Goal: Task Accomplishment & Management: Use online tool/utility

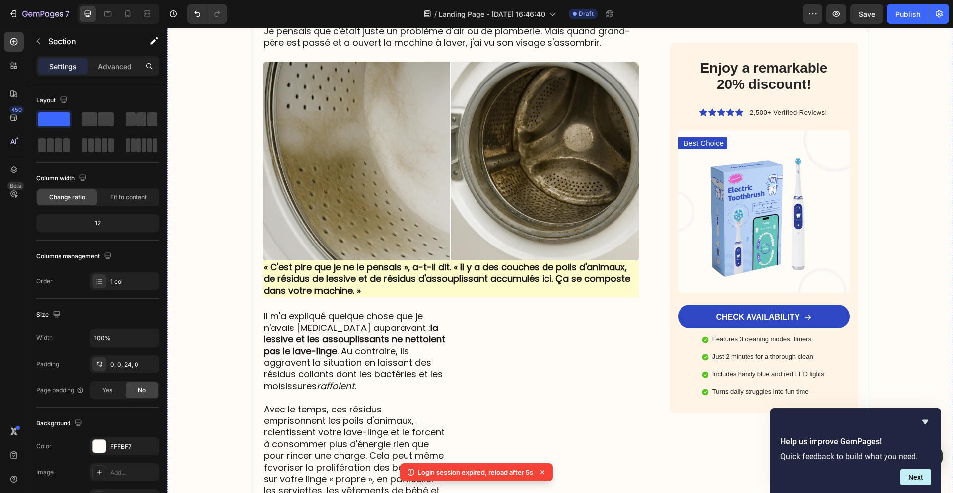
scroll to position [889, 0]
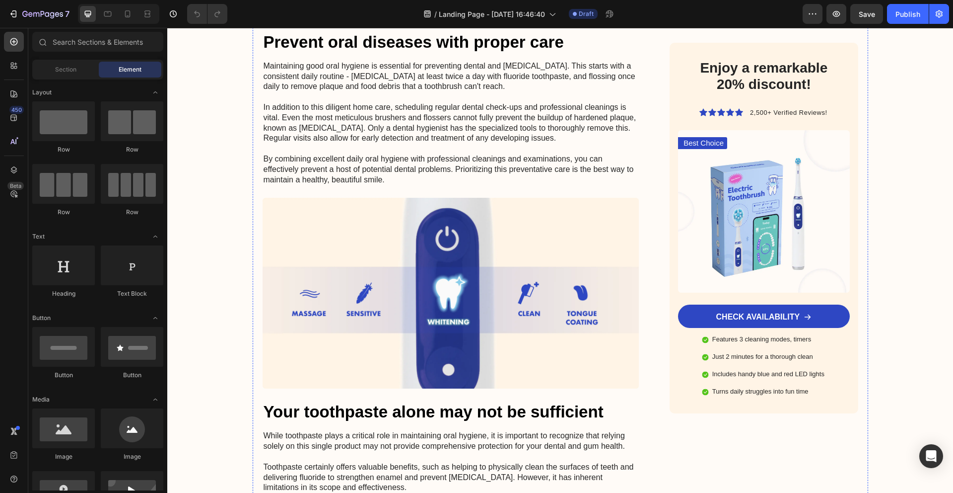
scroll to position [3269, 0]
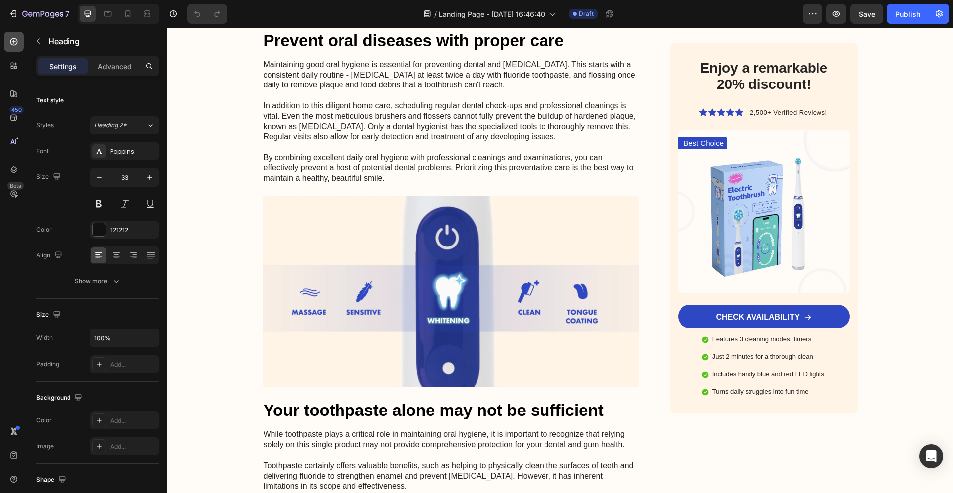
click at [17, 43] on icon at bounding box center [14, 42] width 10 height 10
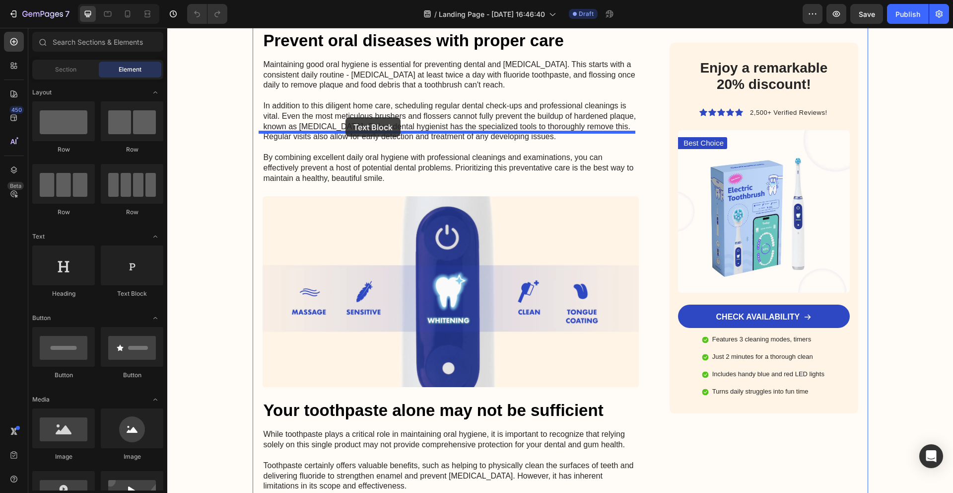
drag, startPoint x: 333, startPoint y: 292, endPoint x: 346, endPoint y: 117, distance: 175.2
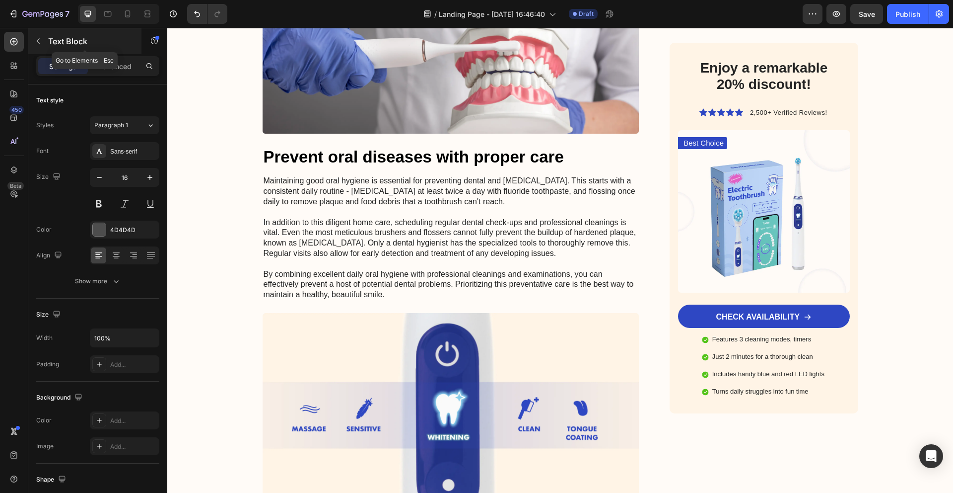
click at [37, 40] on icon "button" at bounding box center [38, 41] width 8 height 8
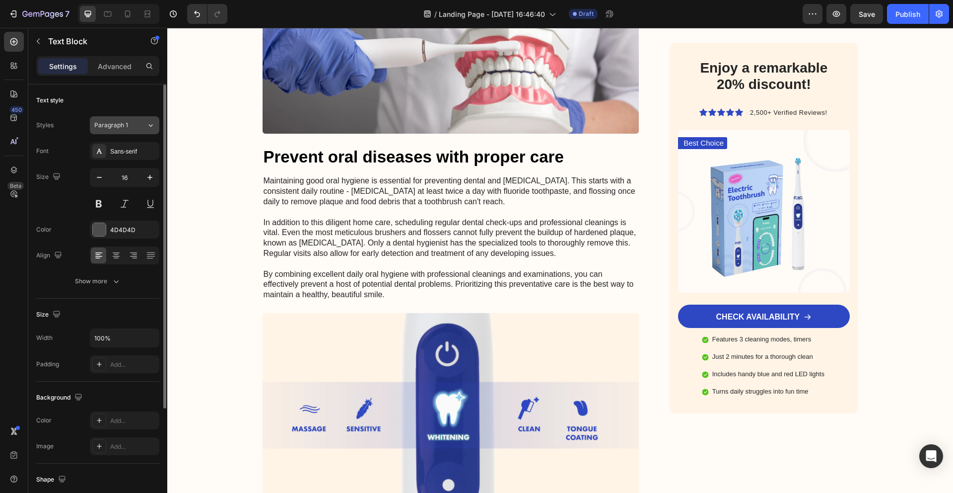
click at [129, 128] on div "Paragraph 1" at bounding box center [114, 125] width 40 height 9
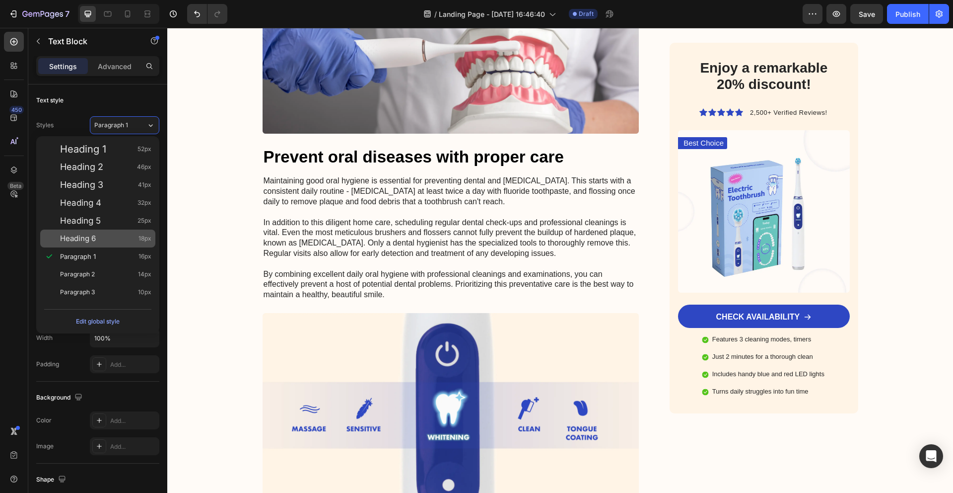
click at [89, 239] on span "Heading 6" at bounding box center [78, 238] width 36 height 10
type input "18"
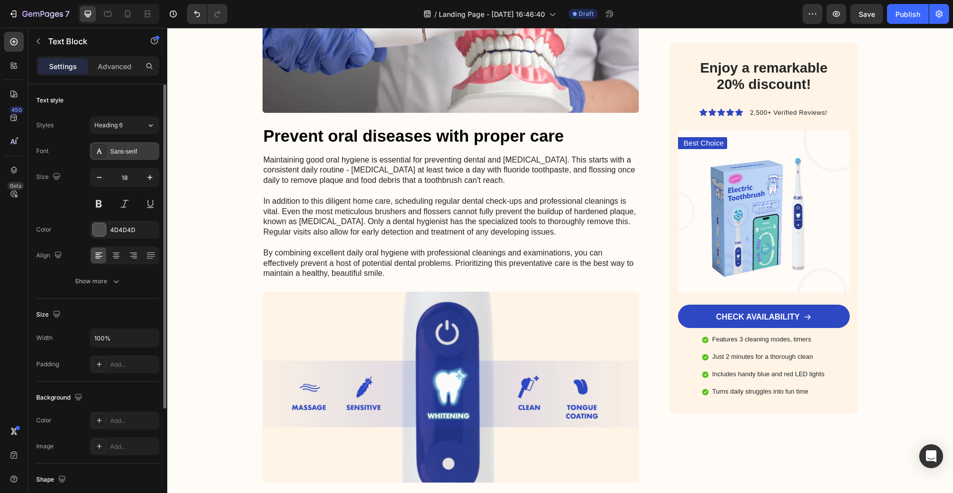
click at [127, 149] on div "Sans-serif" at bounding box center [133, 151] width 47 height 9
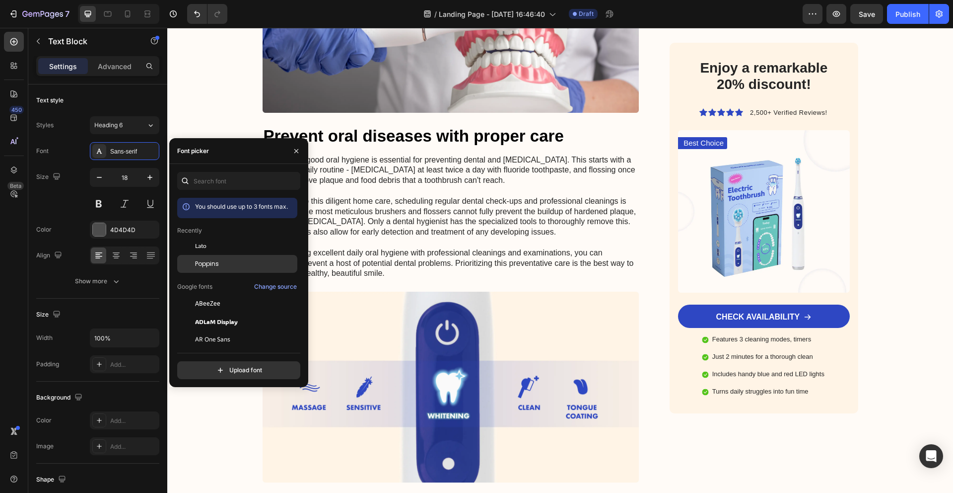
click at [230, 257] on div "Poppins" at bounding box center [237, 264] width 120 height 18
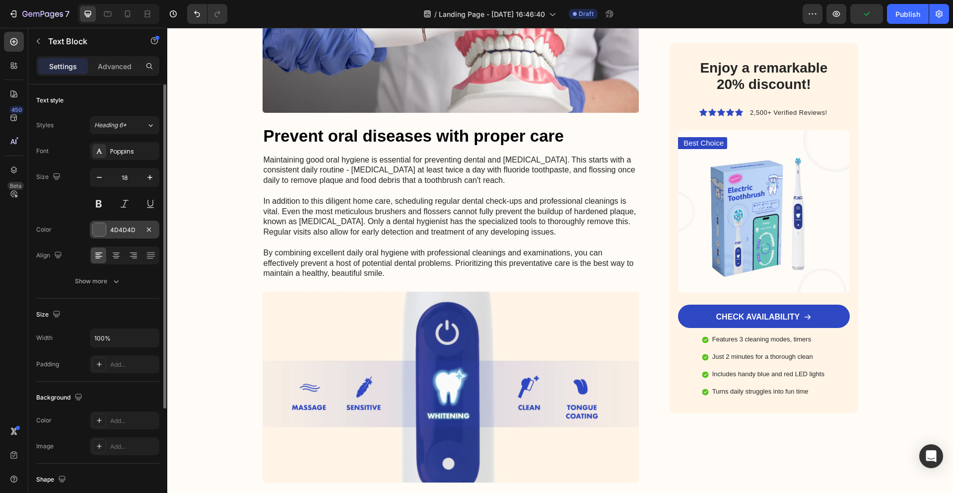
click at [122, 221] on div "Font Poppins Size 18 Color 4D4D4D Align Show more" at bounding box center [97, 216] width 123 height 148
click at [123, 224] on div "4D4D4D" at bounding box center [125, 229] width 70 height 18
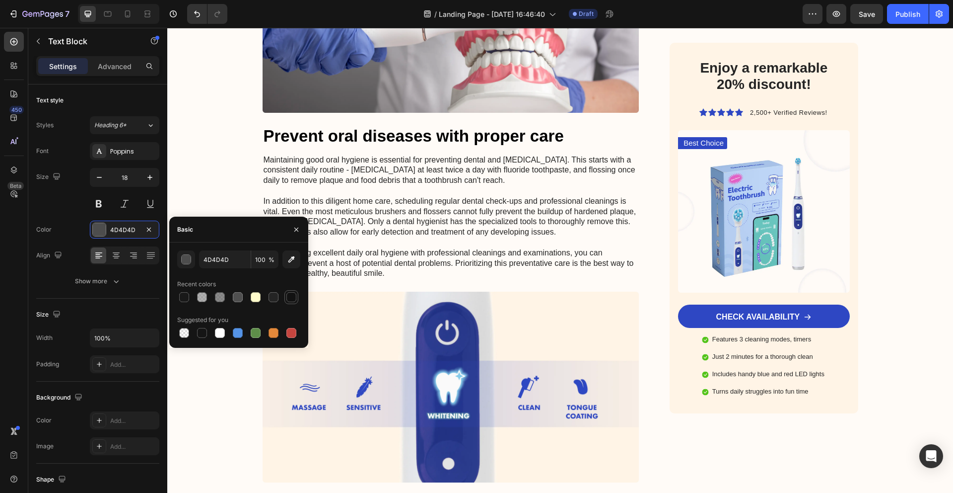
click at [295, 297] on div at bounding box center [292, 297] width 10 height 10
type input "121212"
click at [151, 180] on icon "button" at bounding box center [150, 177] width 10 height 10
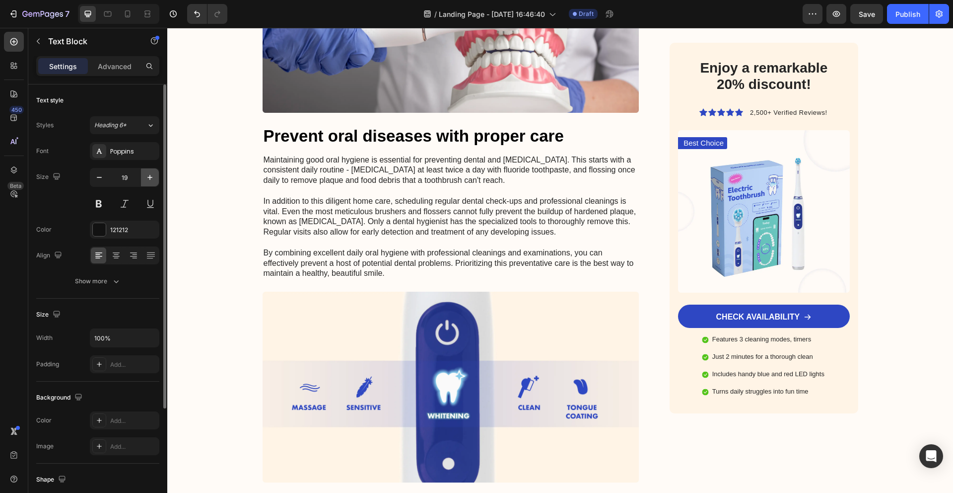
click at [151, 180] on icon "button" at bounding box center [150, 177] width 10 height 10
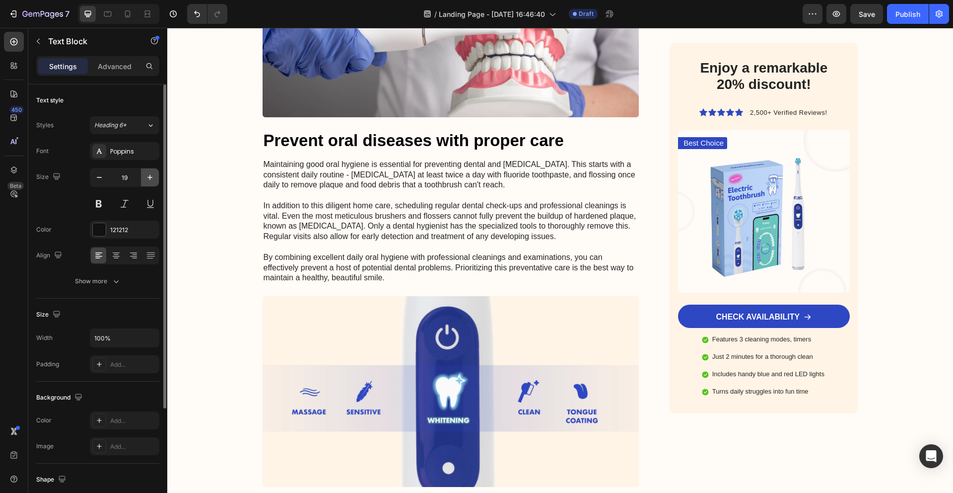
type input "20"
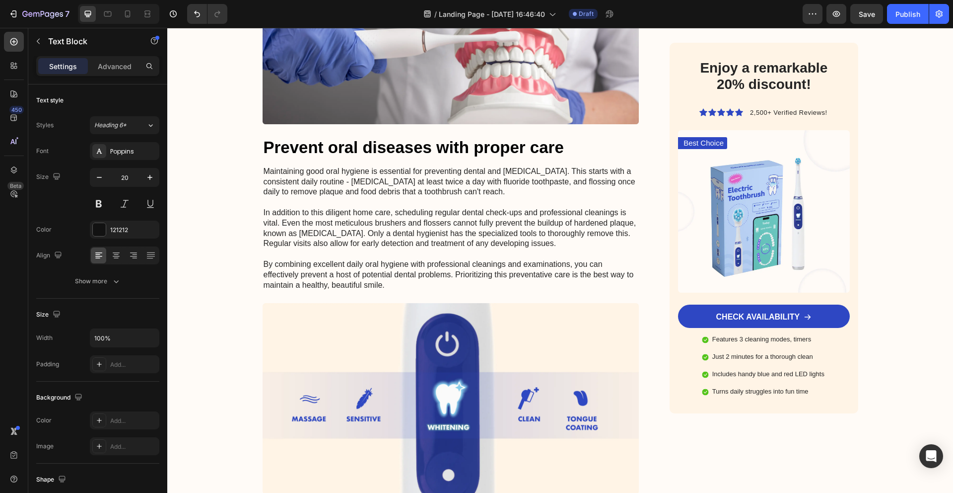
click at [40, 43] on icon "button" at bounding box center [38, 41] width 8 height 8
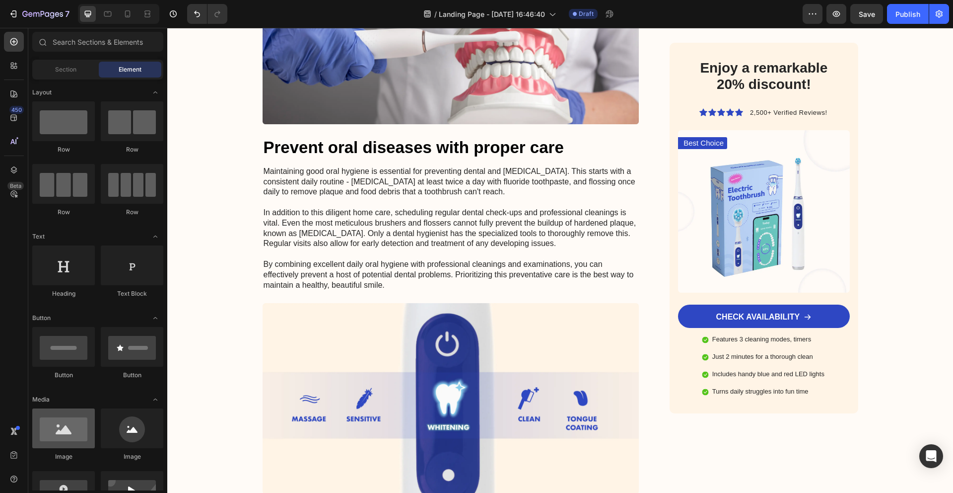
scroll to position [2, 0]
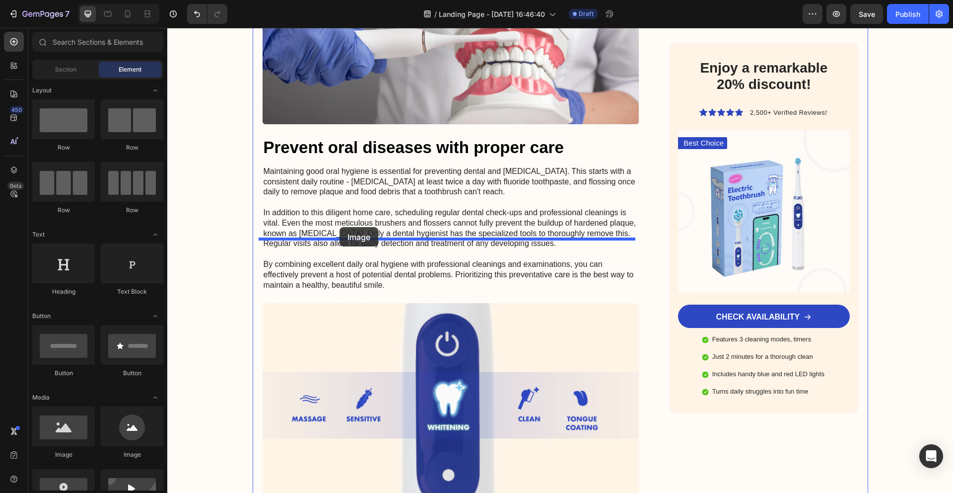
drag, startPoint x: 224, startPoint y: 461, endPoint x: 340, endPoint y: 228, distance: 259.8
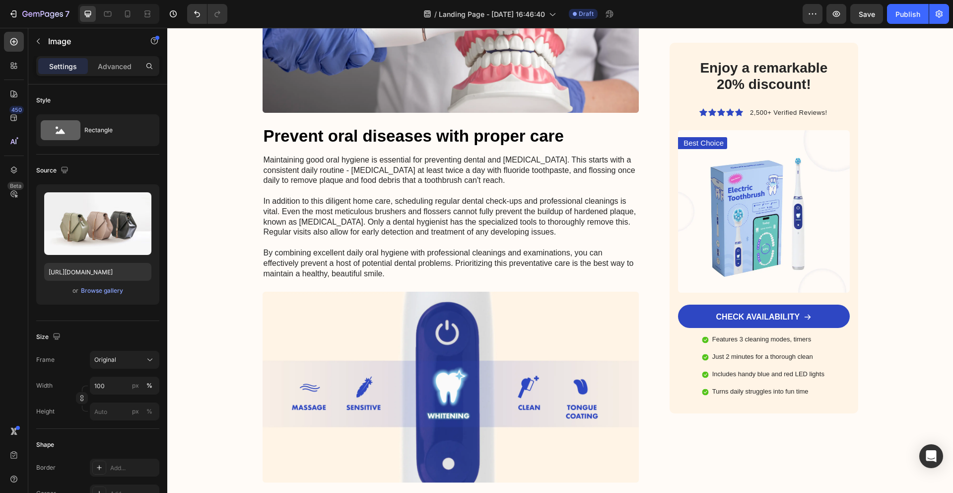
scroll to position [3345, 0]
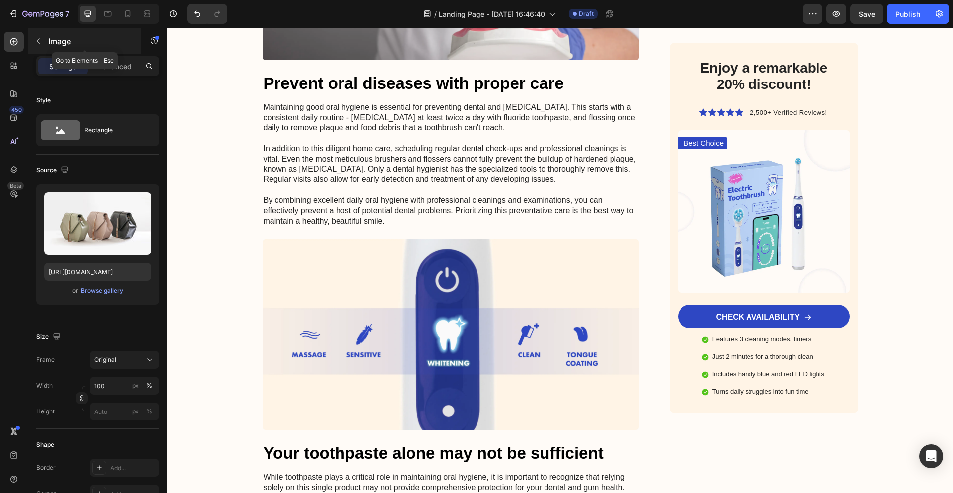
click at [37, 41] on icon "button" at bounding box center [38, 41] width 8 height 8
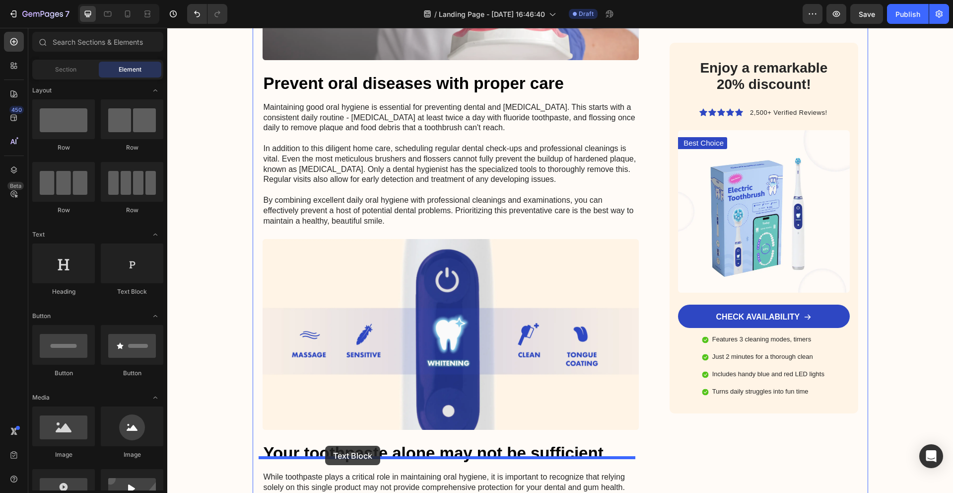
drag, startPoint x: 318, startPoint y: 306, endPoint x: 325, endPoint y: 444, distance: 138.2
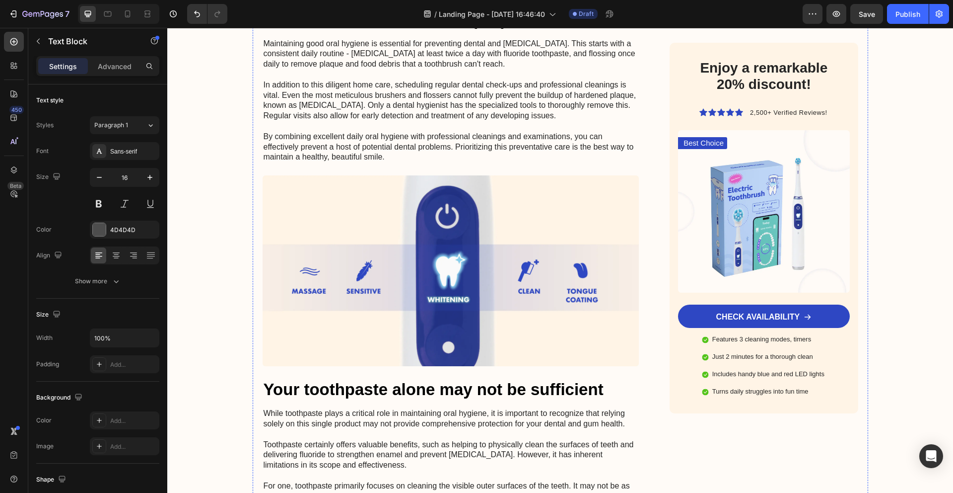
scroll to position [3441, 0]
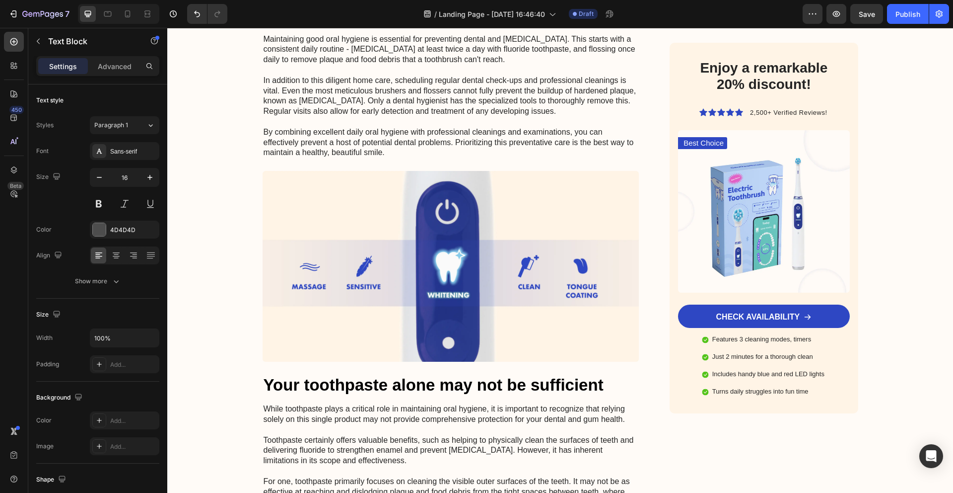
click at [126, 132] on button "Paragraph 1" at bounding box center [125, 125] width 70 height 18
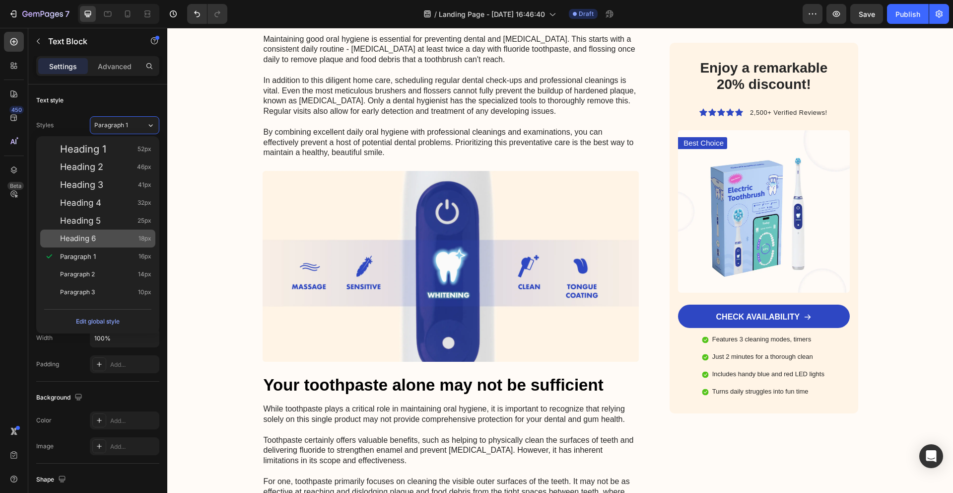
click at [85, 233] on div "Heading 6 18px" at bounding box center [97, 238] width 115 height 18
type input "18"
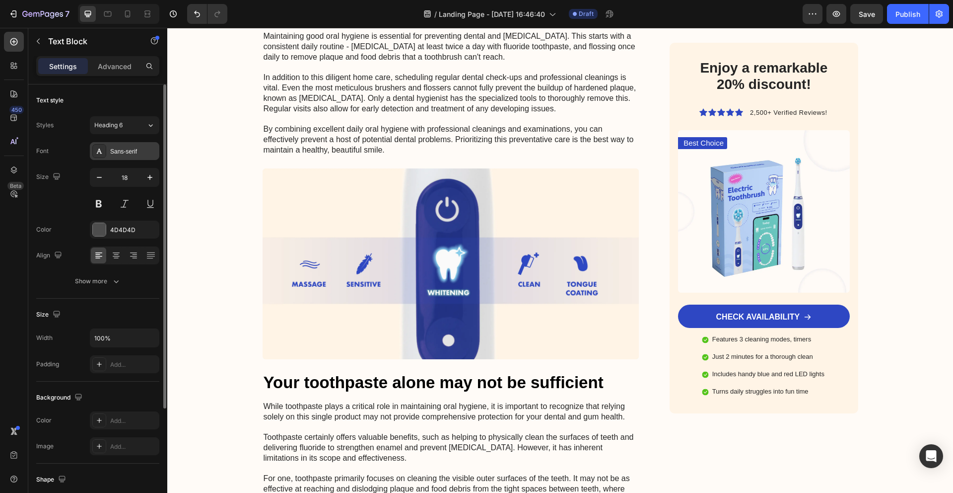
click at [125, 150] on div "Sans-serif" at bounding box center [133, 151] width 47 height 9
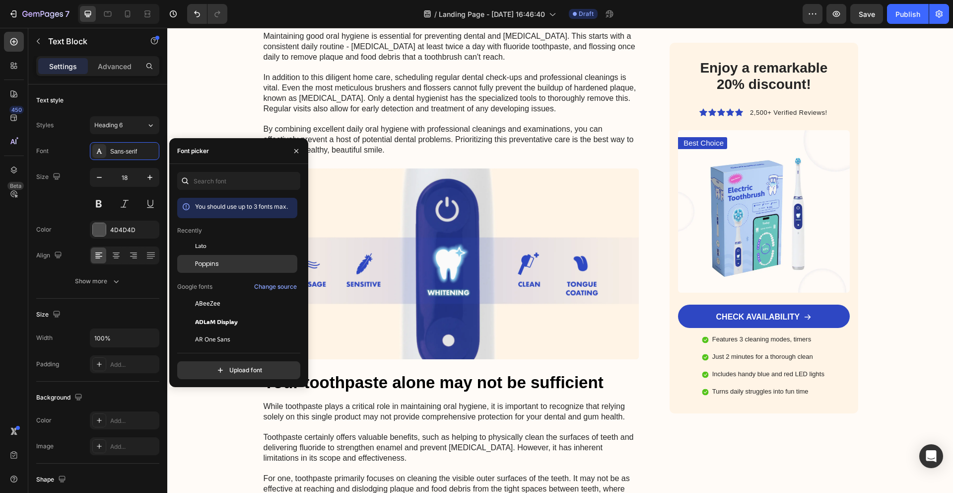
click at [220, 259] on div "Poppins" at bounding box center [237, 264] width 120 height 18
click at [98, 229] on div at bounding box center [99, 229] width 13 height 13
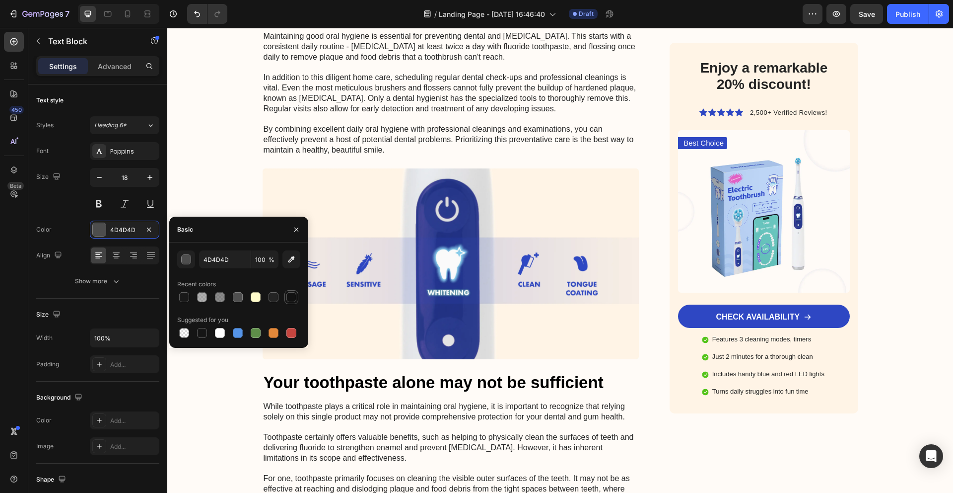
click at [288, 295] on div at bounding box center [292, 297] width 10 height 10
type input "121212"
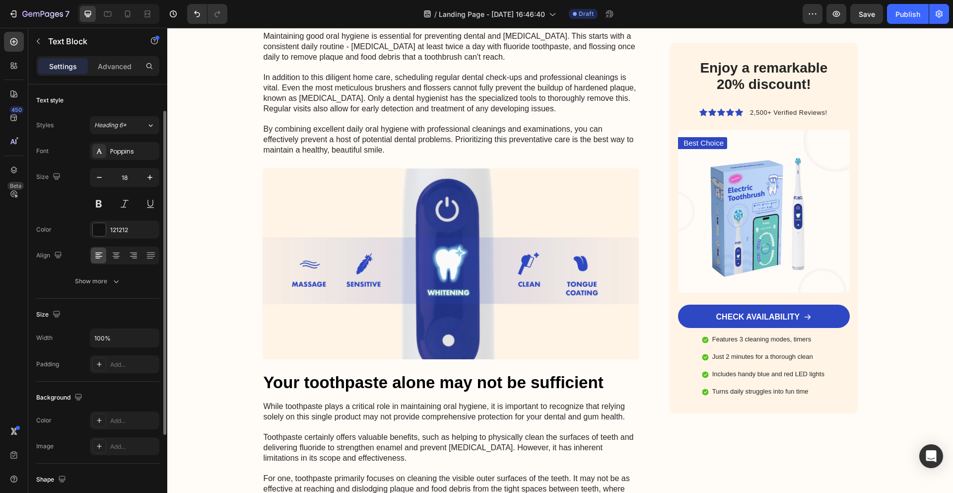
scroll to position [15, 0]
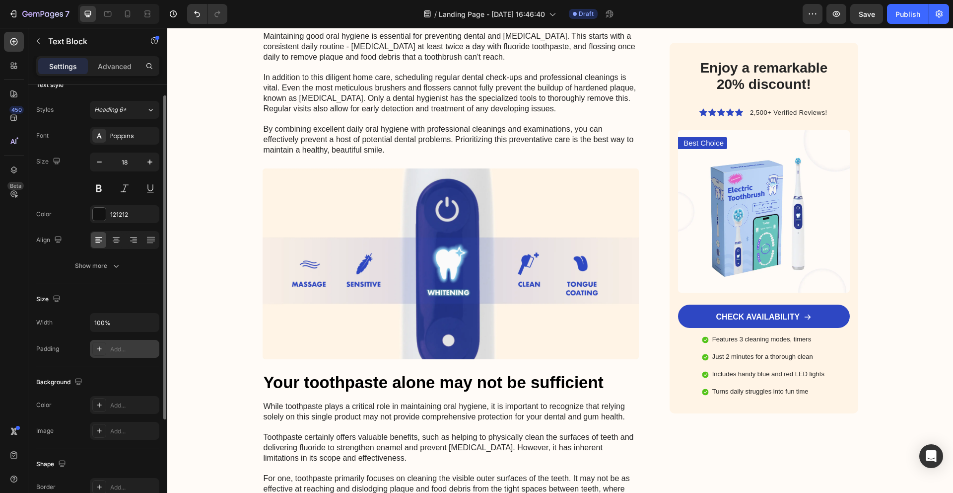
click at [101, 343] on div at bounding box center [99, 349] width 14 height 14
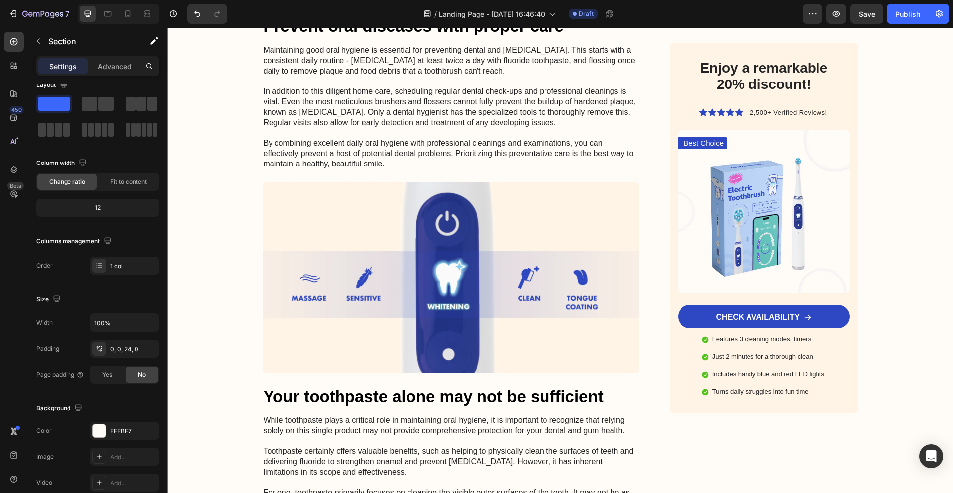
scroll to position [0, 0]
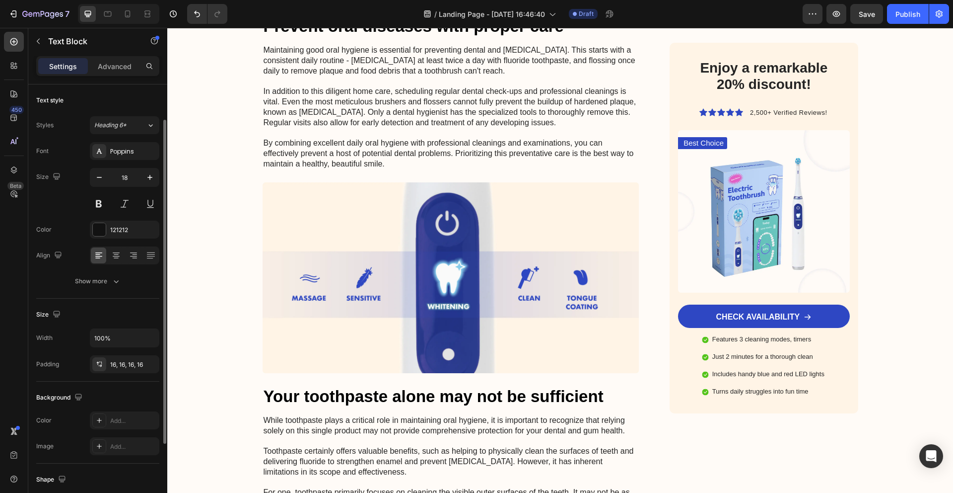
scroll to position [86, 0]
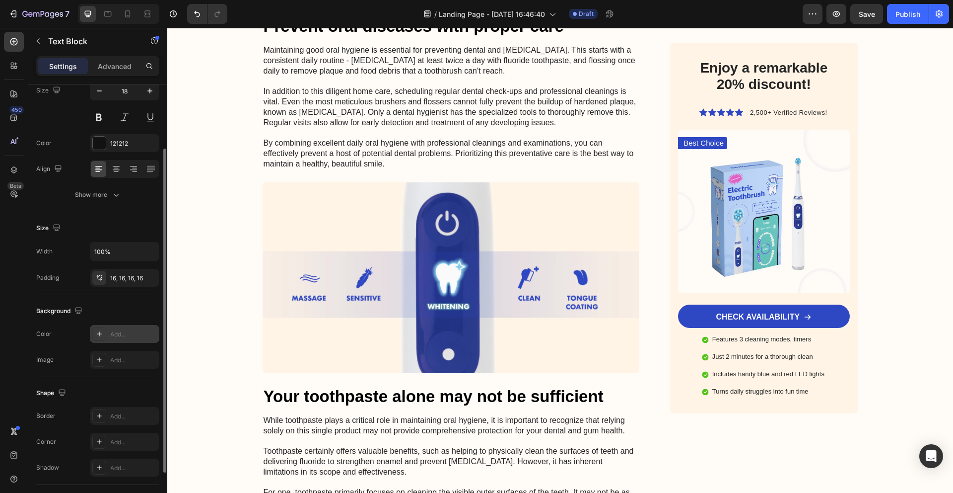
click at [99, 335] on icon at bounding box center [99, 333] width 5 height 5
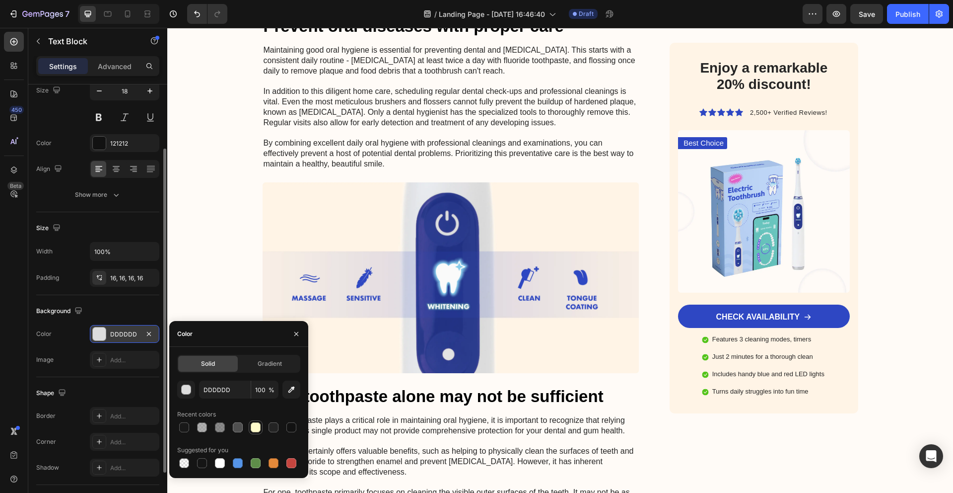
click at [258, 427] on div at bounding box center [256, 427] width 10 height 10
type input "FFFBCB"
drag, startPoint x: 119, startPoint y: 66, endPoint x: 117, endPoint y: 72, distance: 6.3
click at [119, 66] on p "Advanced" at bounding box center [115, 66] width 34 height 10
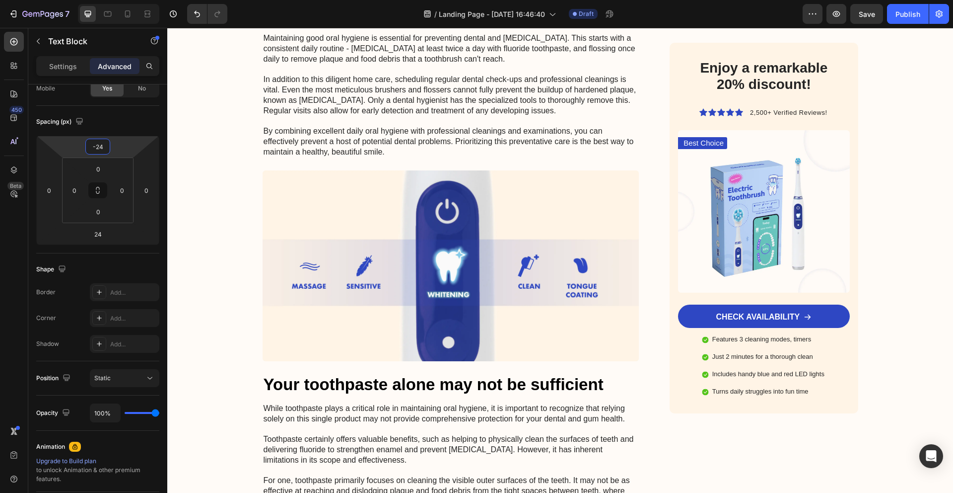
type input "-26"
drag, startPoint x: 107, startPoint y: 138, endPoint x: 106, endPoint y: 144, distance: 6.5
click at [106, 0] on html "7 / Landing Page - [DATE] 16:46:40 Draft Preview Save Publish 450 Beta Sections…" at bounding box center [476, 0] width 953 height 0
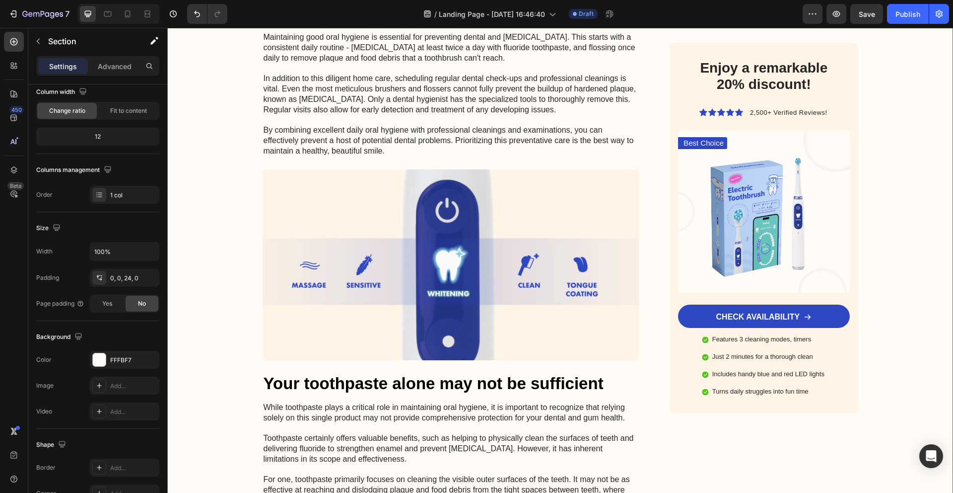
scroll to position [0, 0]
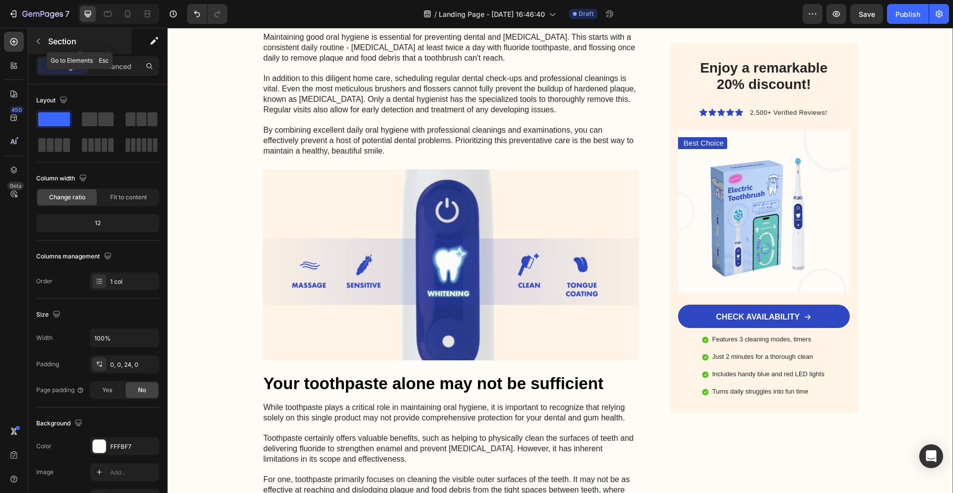
click at [41, 44] on icon "button" at bounding box center [38, 41] width 8 height 8
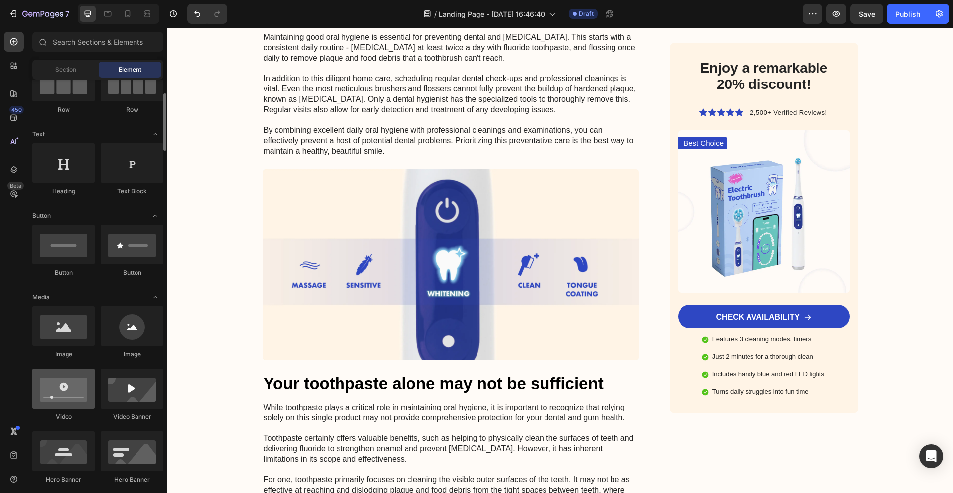
scroll to position [104, 0]
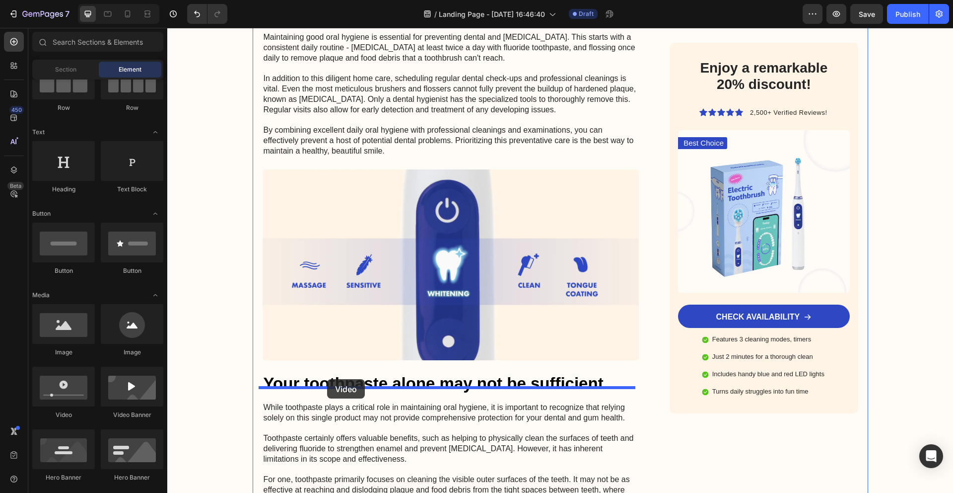
drag, startPoint x: 234, startPoint y: 420, endPoint x: 327, endPoint y: 379, distance: 102.1
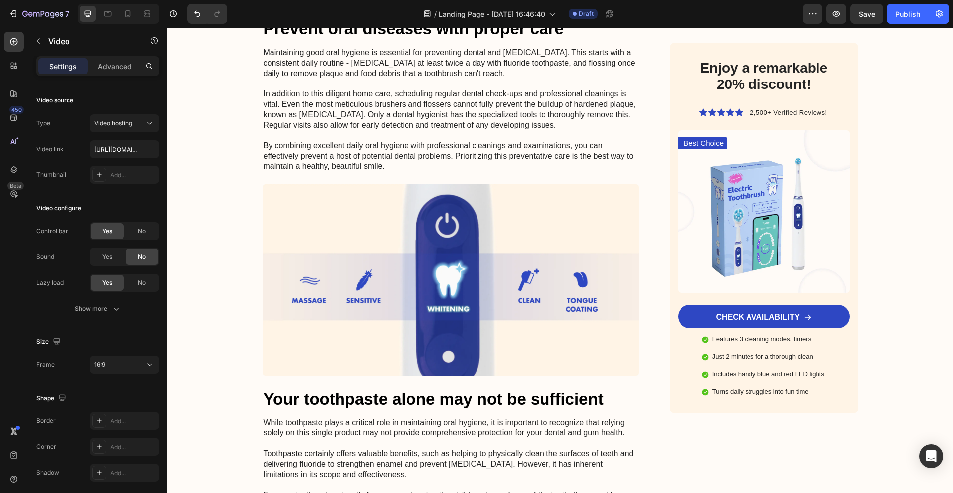
scroll to position [3733, 0]
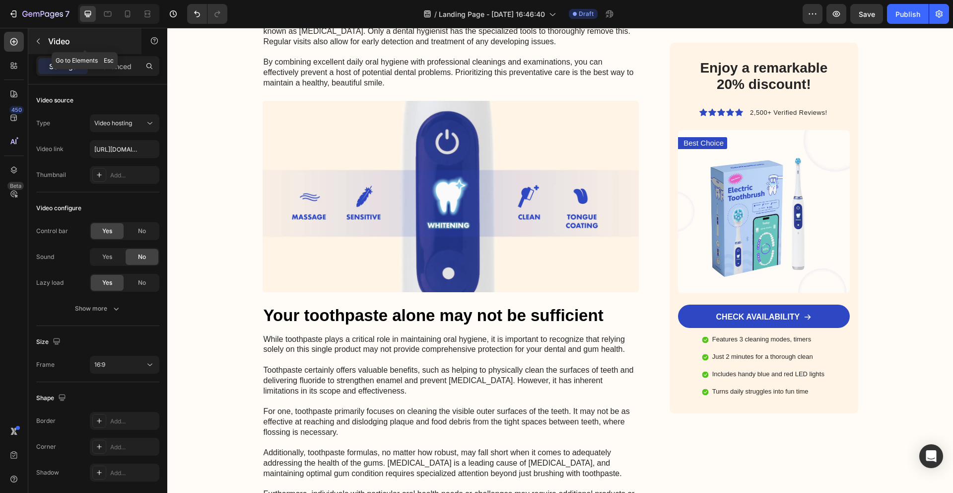
click at [38, 34] on button "button" at bounding box center [38, 41] width 16 height 16
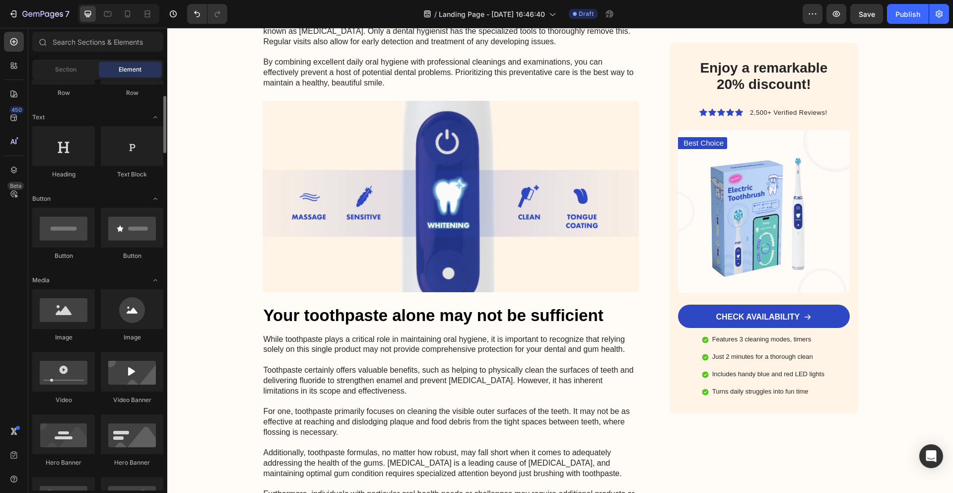
scroll to position [0, 0]
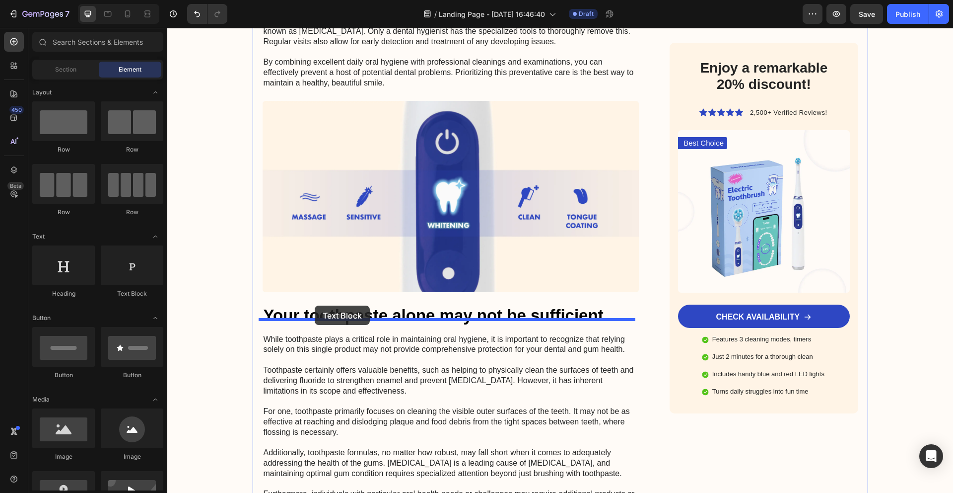
drag, startPoint x: 313, startPoint y: 290, endPoint x: 315, endPoint y: 305, distance: 15.5
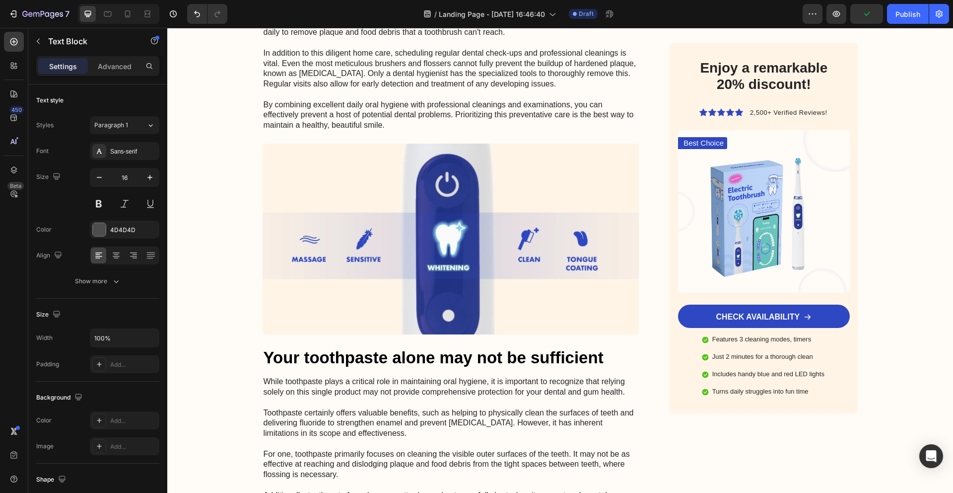
copy strong "UPDATE: Uproot Tabs Are Flying Off Shelves, So Don’t Miss Out"
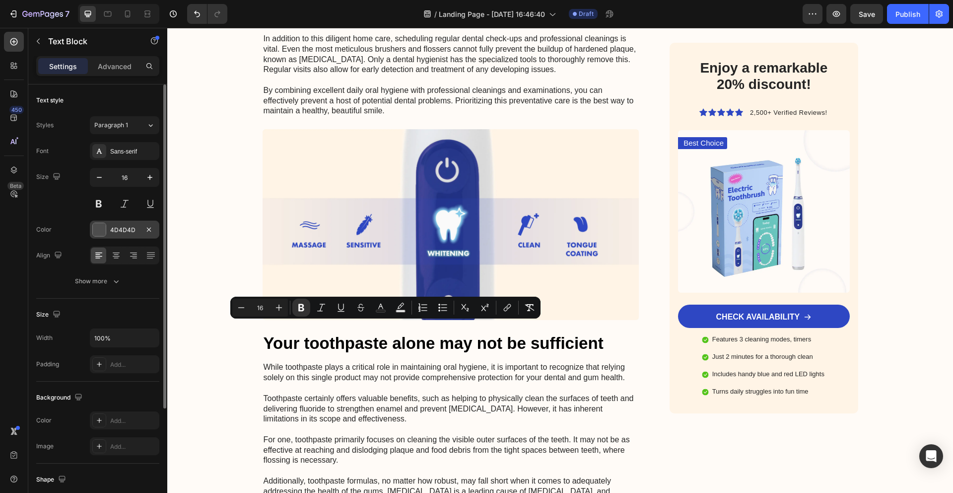
click at [103, 221] on div "4D4D4D" at bounding box center [125, 229] width 70 height 18
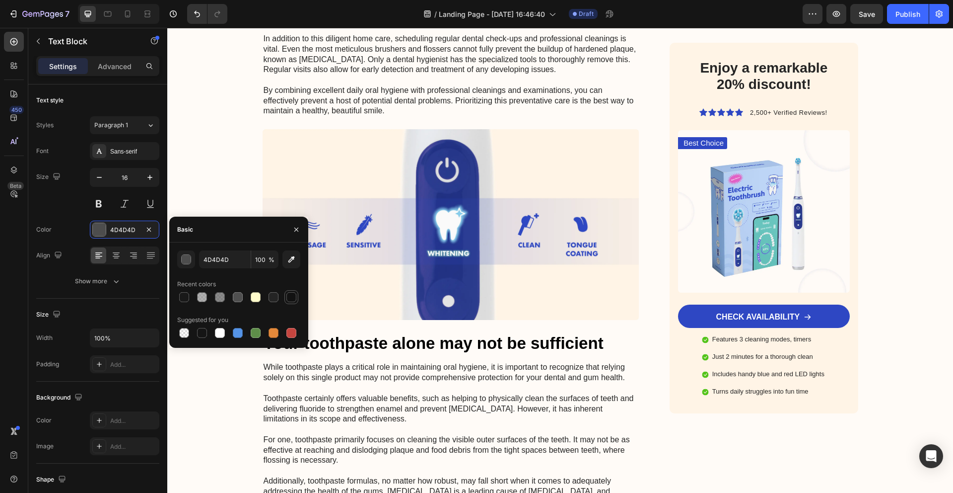
click at [288, 297] on div at bounding box center [292, 297] width 10 height 10
type input "121212"
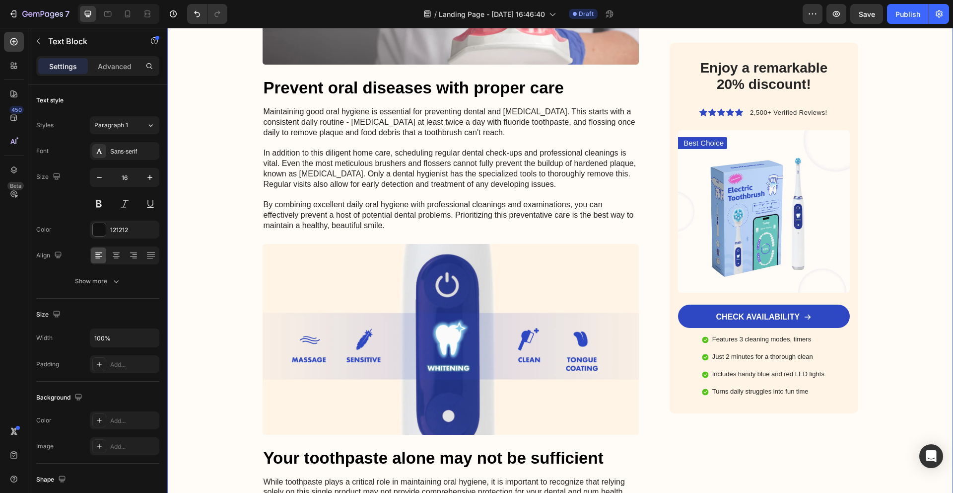
drag, startPoint x: 309, startPoint y: 441, endPoint x: 241, endPoint y: 334, distance: 126.9
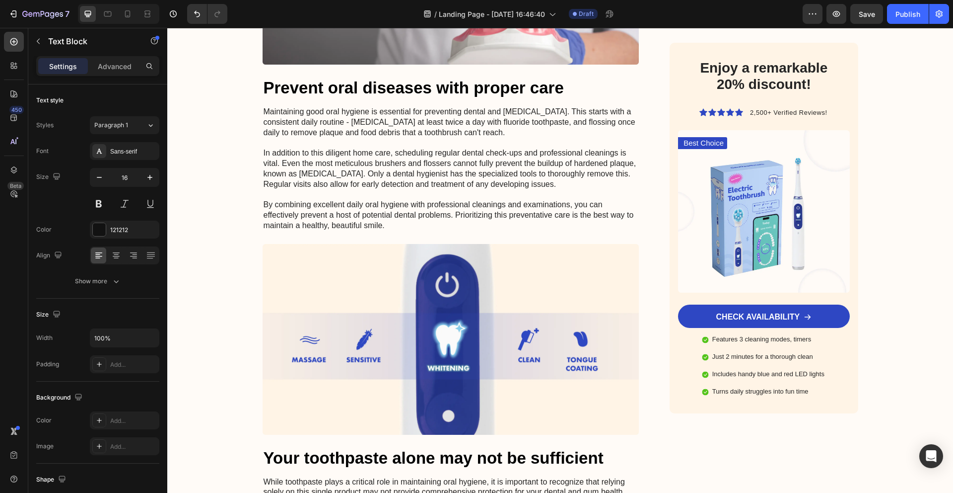
drag, startPoint x: 260, startPoint y: 340, endPoint x: 334, endPoint y: 447, distance: 130.3
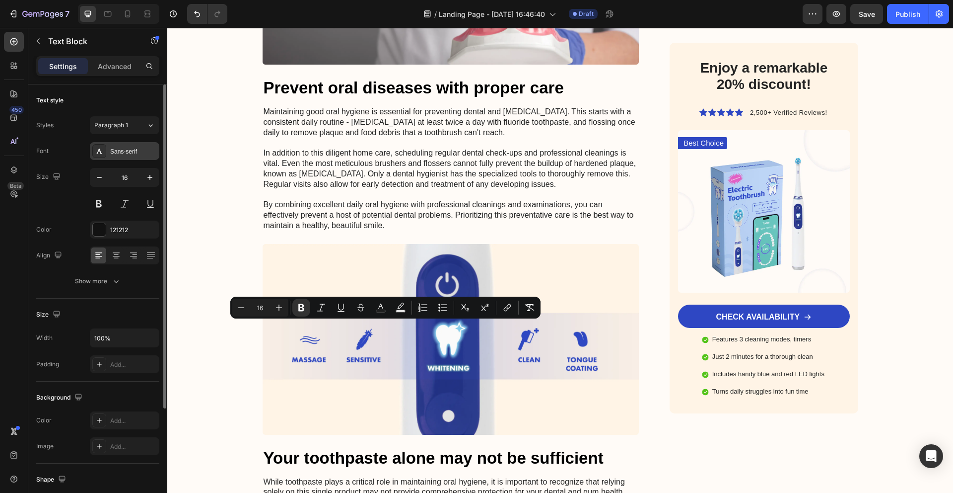
click at [142, 149] on div "Sans-serif" at bounding box center [133, 151] width 47 height 9
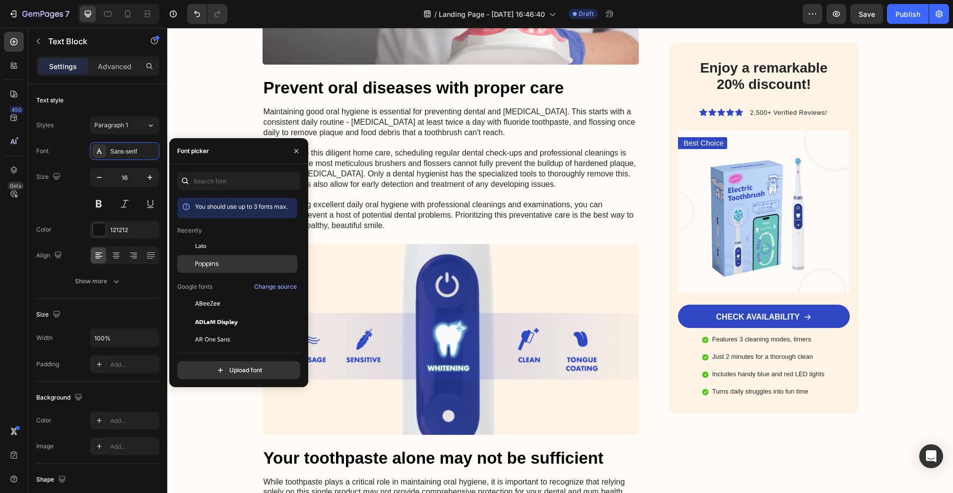
click at [208, 259] on div "Poppins" at bounding box center [237, 264] width 120 height 18
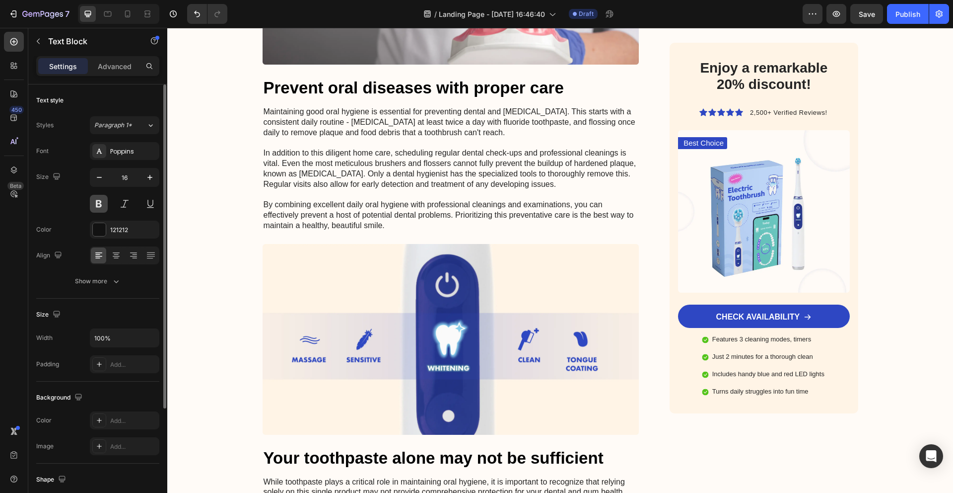
click at [101, 201] on button at bounding box center [99, 204] width 18 height 18
click at [100, 203] on button at bounding box center [99, 204] width 18 height 18
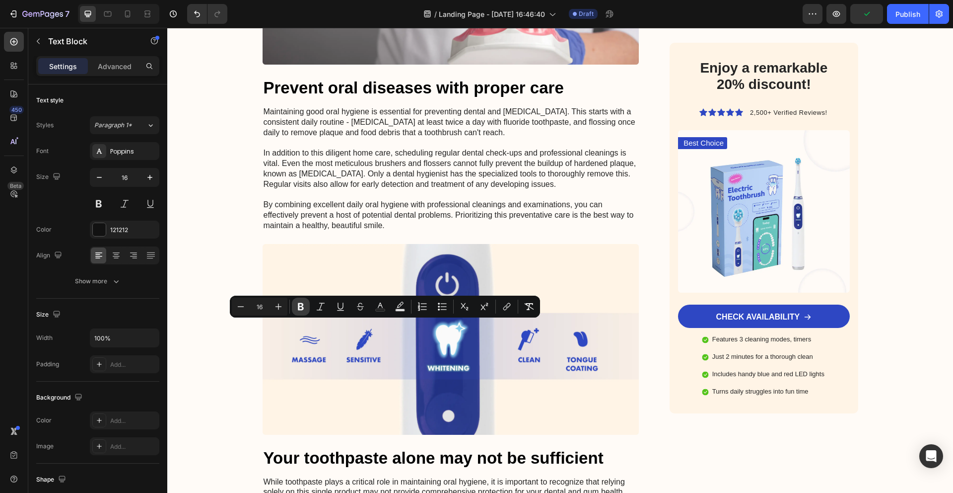
click at [302, 308] on icon "Editor contextual toolbar" at bounding box center [301, 306] width 6 height 7
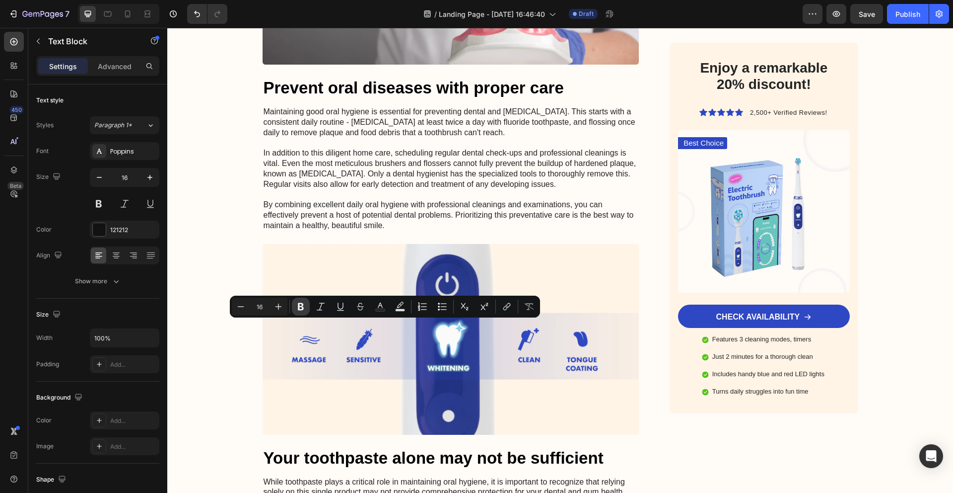
click at [300, 310] on icon "Editor contextual toolbar" at bounding box center [301, 306] width 6 height 7
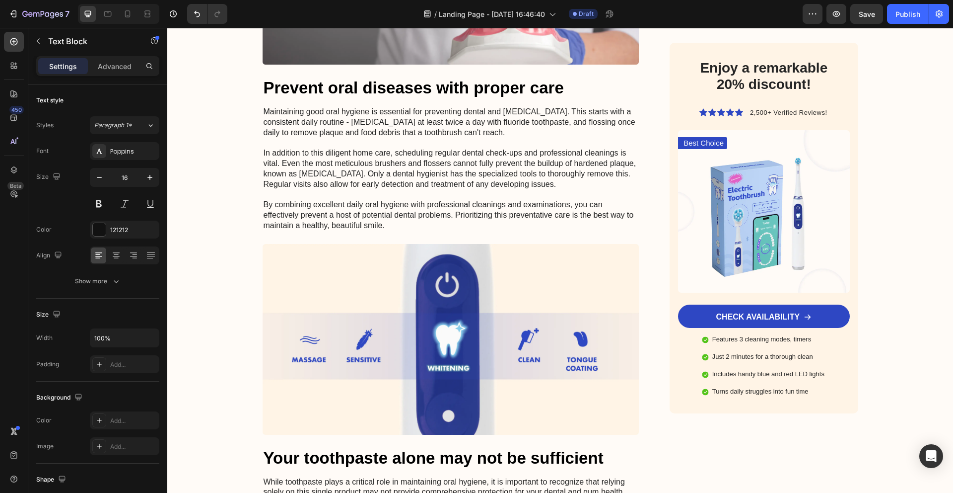
click at [870, 13] on span "Save" at bounding box center [867, 14] width 16 height 8
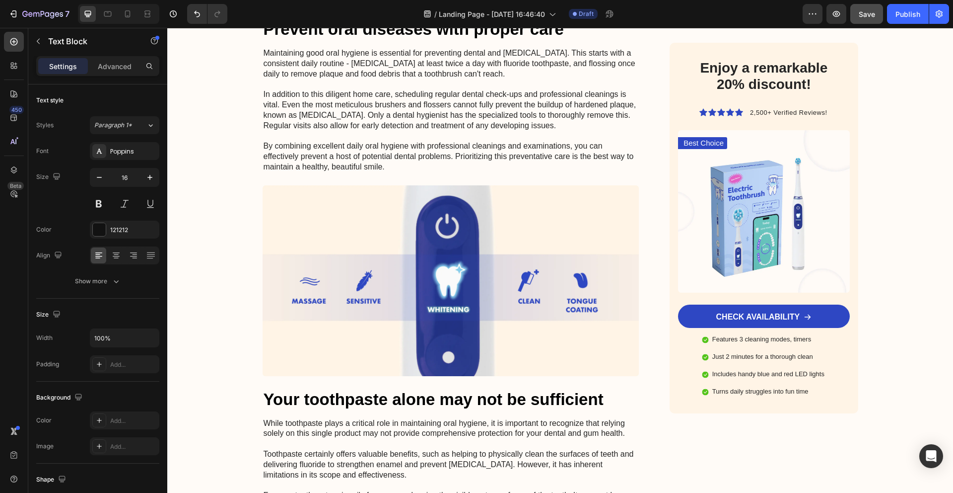
scroll to position [3793, 0]
